Goal: Navigation & Orientation: Find specific page/section

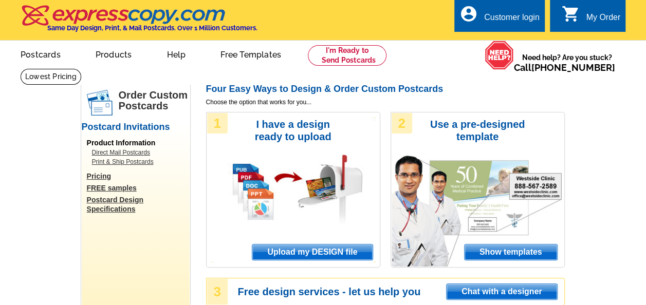
click at [128, 55] on link "Products" at bounding box center [113, 54] width 69 height 24
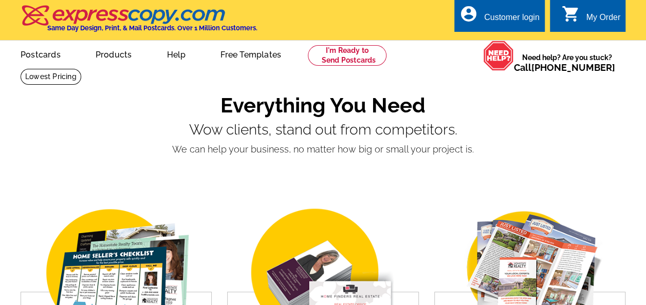
click at [124, 56] on link "Products" at bounding box center [113, 54] width 69 height 24
click at [105, 61] on link "Products" at bounding box center [113, 54] width 69 height 24
